Goal: Task Accomplishment & Management: Manage account settings

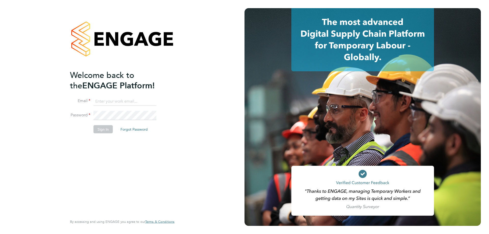
click at [111, 100] on input at bounding box center [125, 101] width 63 height 9
type input "cadlam@hamiltonmayday.co.uk"
click at [104, 134] on li "Sign In Forgot Password" at bounding box center [119, 131] width 99 height 13
click at [105, 131] on button "Sign In" at bounding box center [103, 129] width 19 height 8
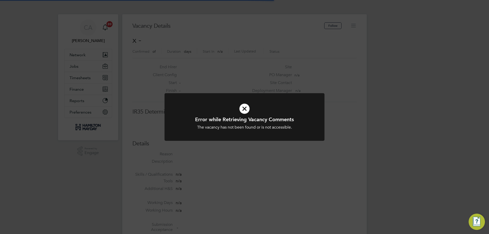
scroll to position [8, 110]
click at [246, 108] on icon at bounding box center [244, 109] width 133 height 20
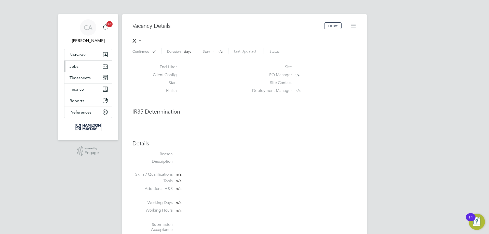
click at [75, 67] on span "Jobs" at bounding box center [74, 66] width 9 height 5
click at [82, 65] on button "Jobs" at bounding box center [87, 66] width 47 height 11
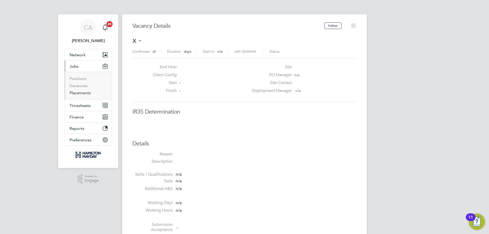
click at [76, 92] on link "Placements" at bounding box center [80, 92] width 21 height 5
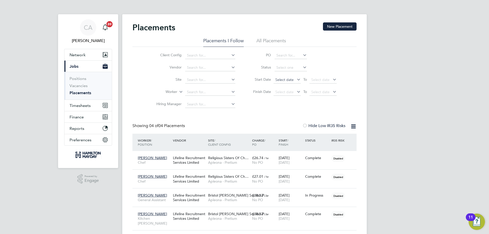
click at [288, 80] on span "Select date" at bounding box center [285, 79] width 18 height 5
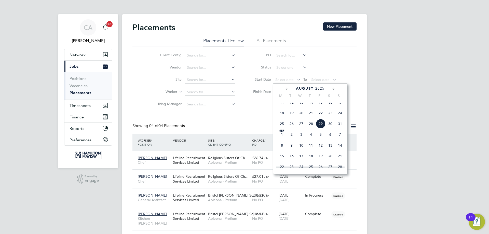
click at [398, 83] on div "CA [PERSON_NAME] Notifications 20 Applications: Network Team Members Businesses…" at bounding box center [244, 127] width 489 height 254
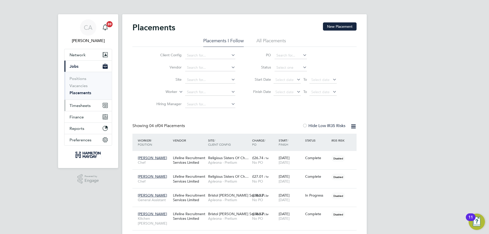
click at [75, 103] on span "Timesheets" at bounding box center [80, 105] width 21 height 5
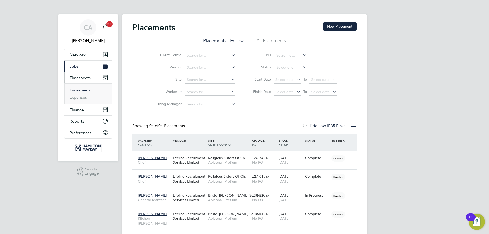
click at [81, 89] on link "Timesheets" at bounding box center [80, 90] width 21 height 5
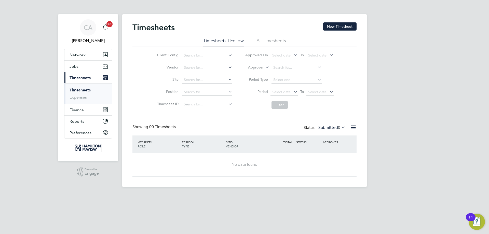
click at [330, 129] on label "Submitted 0" at bounding box center [332, 127] width 27 height 5
click at [324, 158] on li "Approved" at bounding box center [327, 158] width 23 height 7
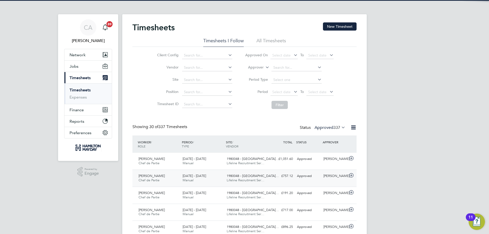
scroll to position [13, 44]
